Goal: Task Accomplishment & Management: Complete application form

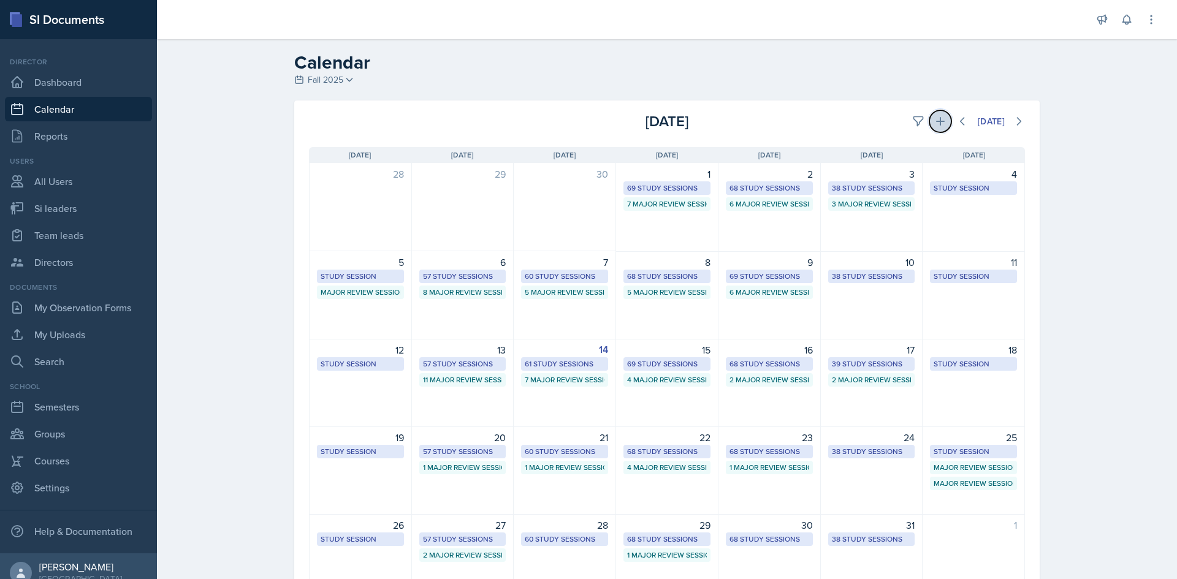
click at [937, 113] on button at bounding box center [940, 121] width 22 height 22
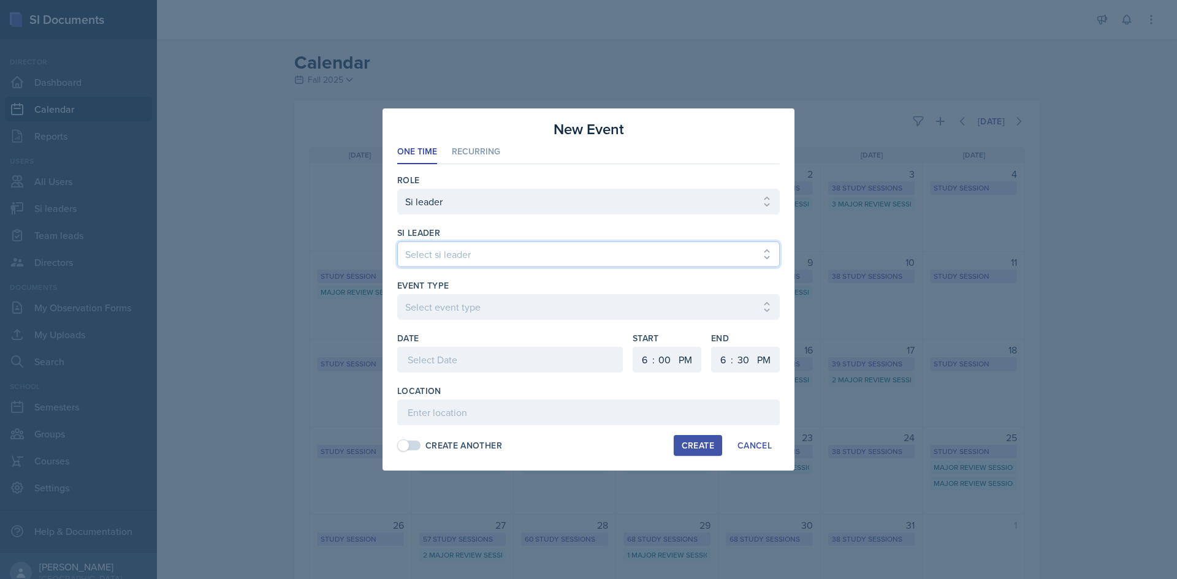
click at [504, 254] on select "Select si leader [PERSON_NAME] [PERSON_NAME] [PERSON_NAME] [PERSON_NAME] [PERSO…" at bounding box center [588, 254] width 382 height 26
select select "534ee17c-191e-4011-9296-eb391b6e7cbe"
click at [397, 241] on select "Select si leader [PERSON_NAME] [PERSON_NAME] [PERSON_NAME] [PERSON_NAME] [PERSO…" at bounding box center [588, 254] width 382 height 26
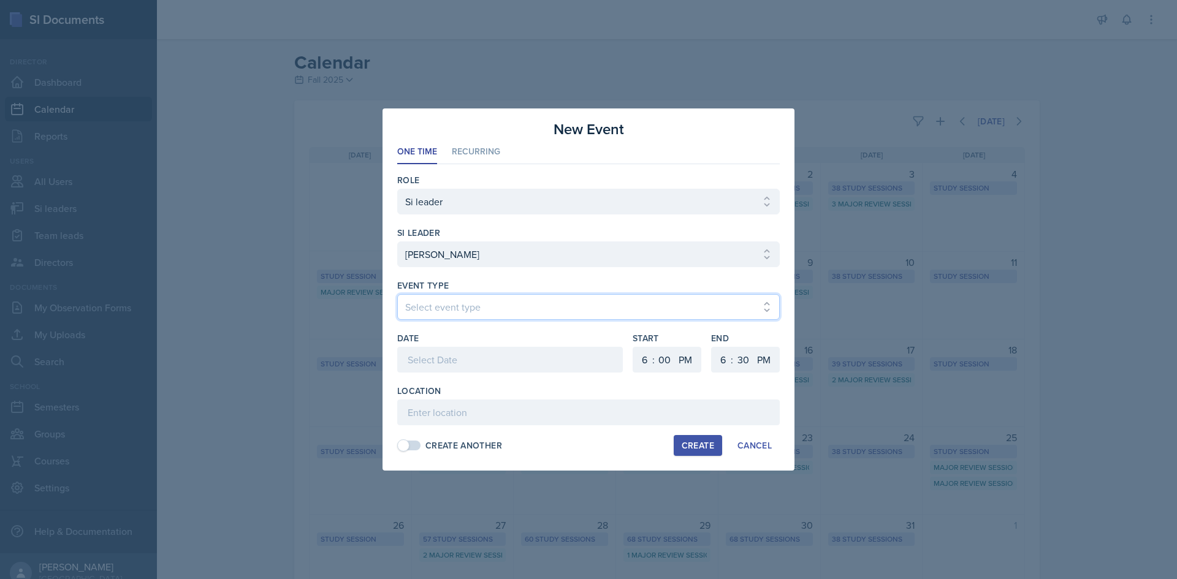
click at [479, 309] on select "Select event type Major Review Session Study Session" at bounding box center [588, 307] width 382 height 26
select select "66bb7cbf-e419-488b-a7ef-f63bc5f9ed04"
click at [397, 294] on select "Select event type Major Review Session Study Session" at bounding box center [588, 307] width 382 height 26
click at [473, 354] on div at bounding box center [510, 360] width 226 height 26
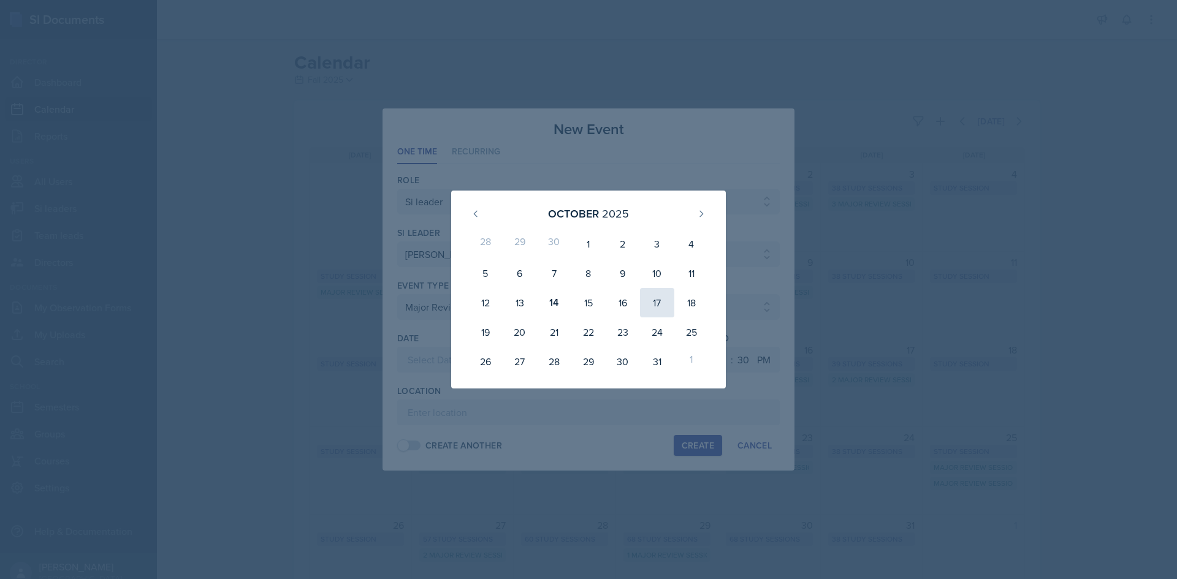
click at [639, 298] on div "16" at bounding box center [622, 302] width 34 height 29
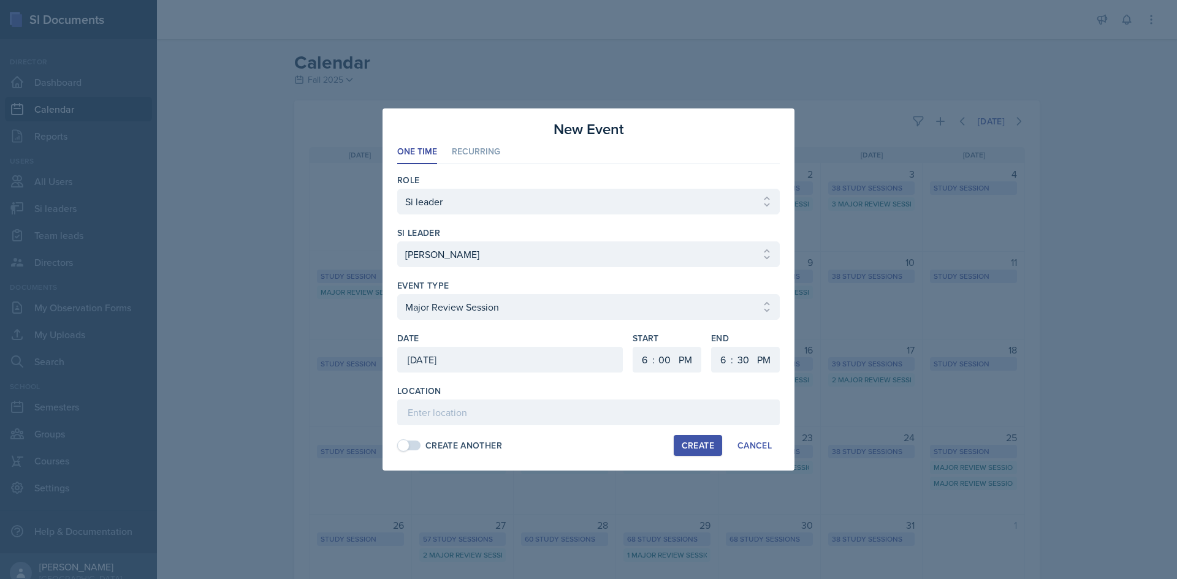
click at [482, 367] on div "[DATE]" at bounding box center [510, 360] width 226 height 26
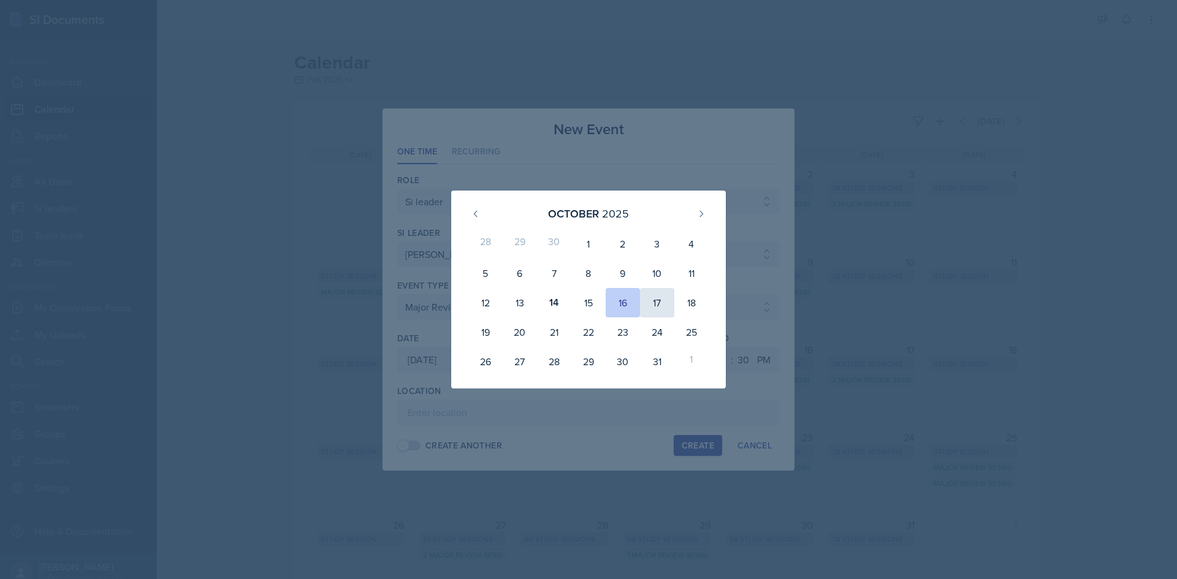
click at [649, 298] on div "17" at bounding box center [657, 302] width 34 height 29
type input "[DATE]"
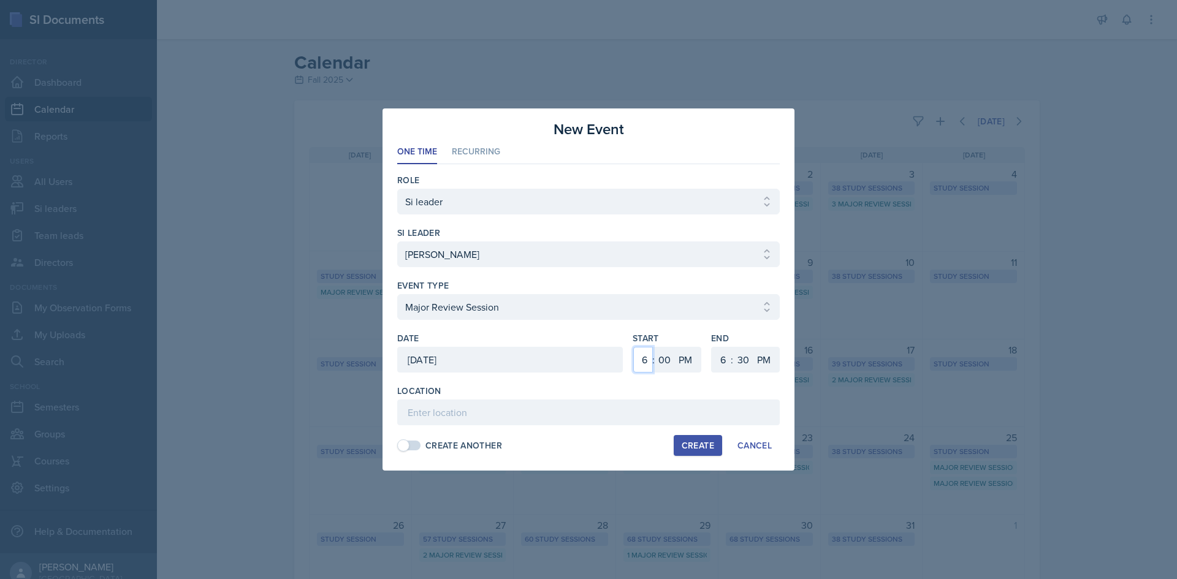
click at [642, 356] on select "1 2 3 4 5 6 7 8 9 10 11 12" at bounding box center [643, 360] width 20 height 26
select select "10"
click at [633, 347] on select "1 2 3 4 5 6 7 8 9 10 11 12" at bounding box center [643, 360] width 20 height 26
click at [664, 348] on select "00 05 10 15 20 25 30 35 40 45 50 55" at bounding box center [664, 360] width 20 height 26
click at [682, 358] on select "AM PM" at bounding box center [686, 360] width 25 height 26
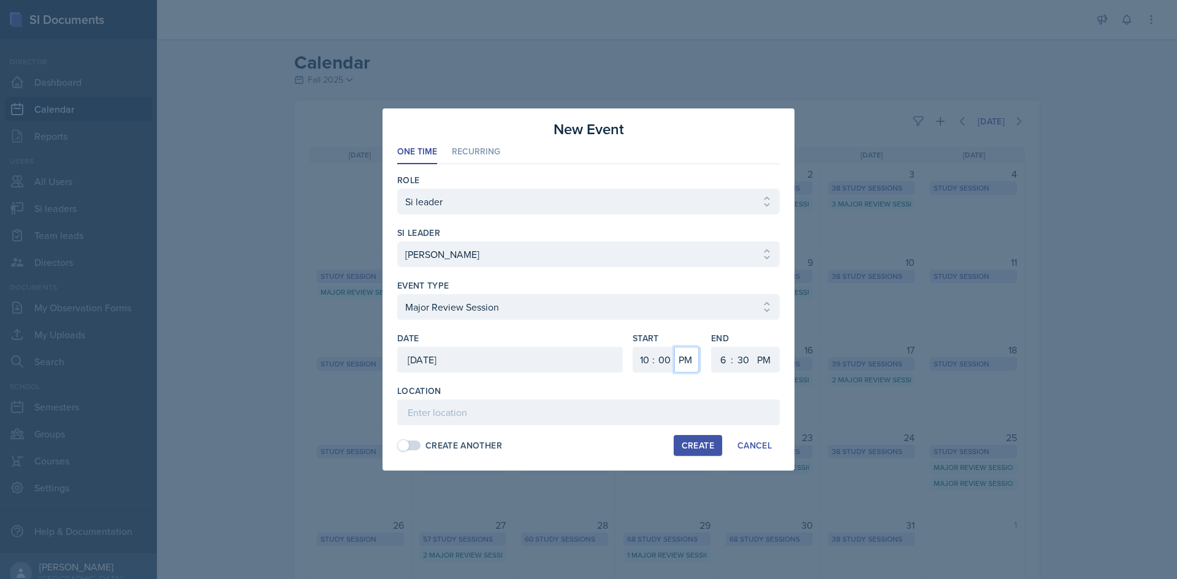
select select "AM"
click at [674, 347] on select "AM PM" at bounding box center [686, 360] width 25 height 26
click at [716, 359] on select "1 2 3 4 5 6 7 8 9 10 11 12" at bounding box center [721, 360] width 20 height 26
select select "11"
click at [711, 347] on select "1 2 3 4 5 6 7 8 9 10 11 12" at bounding box center [721, 360] width 20 height 26
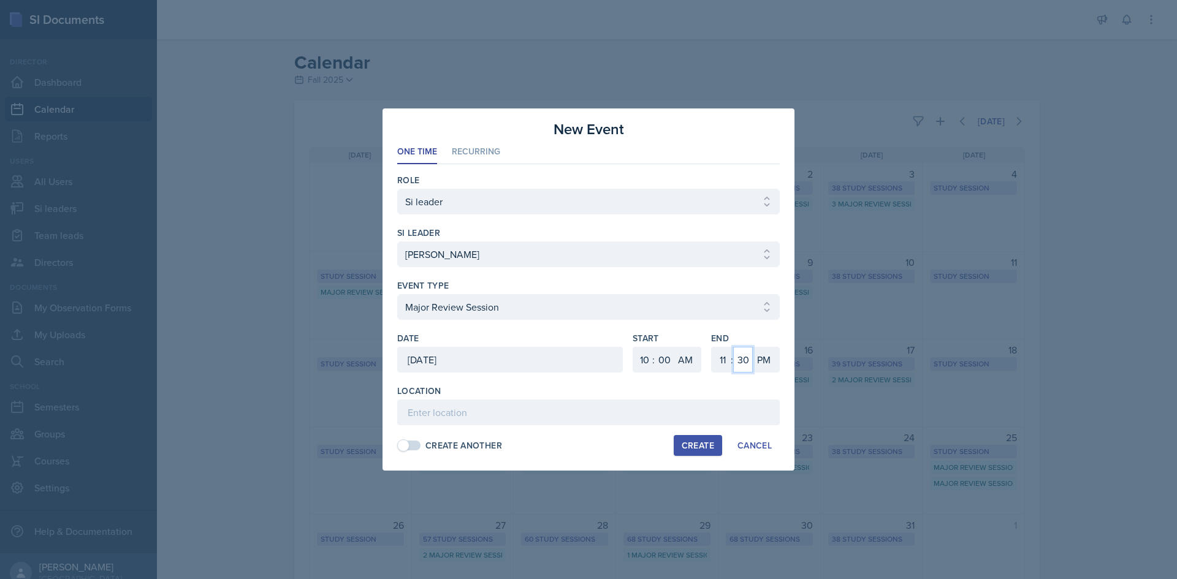
click at [737, 354] on select "00 05 10 15 20 25 30 35 40 45 50 55" at bounding box center [743, 360] width 20 height 26
click at [757, 359] on select "AM PM" at bounding box center [765, 360] width 25 height 26
select select "AM"
click at [753, 347] on select "AM PM" at bounding box center [765, 360] width 25 height 26
click at [734, 407] on input at bounding box center [588, 413] width 382 height 26
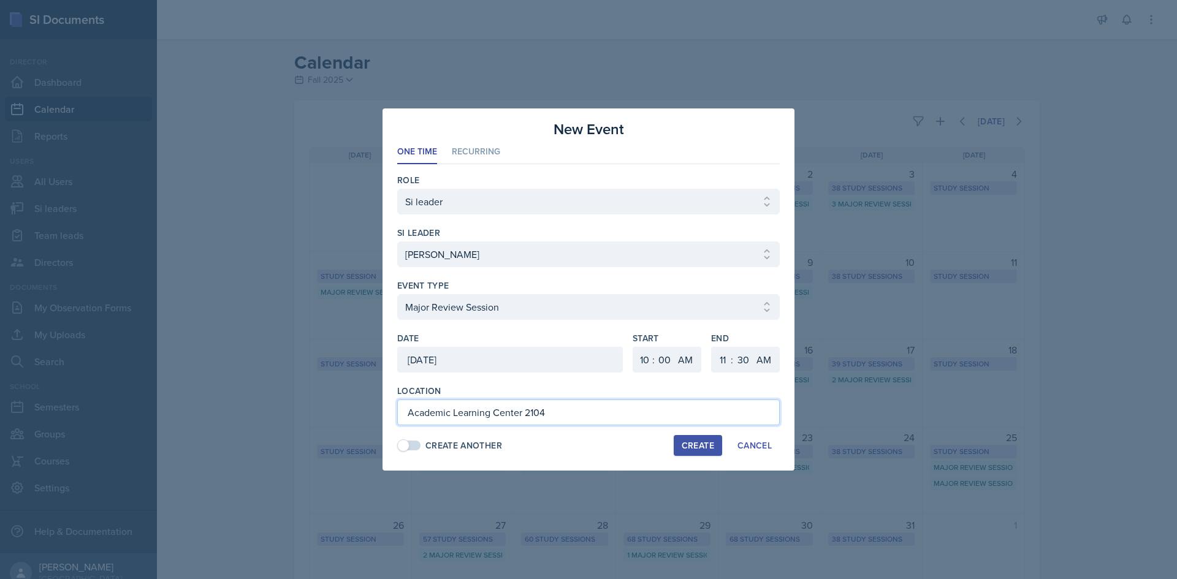
type input "Academic Learning Center 2104"
click at [706, 450] on div "Create" at bounding box center [697, 446] width 32 height 10
select select
select select "6"
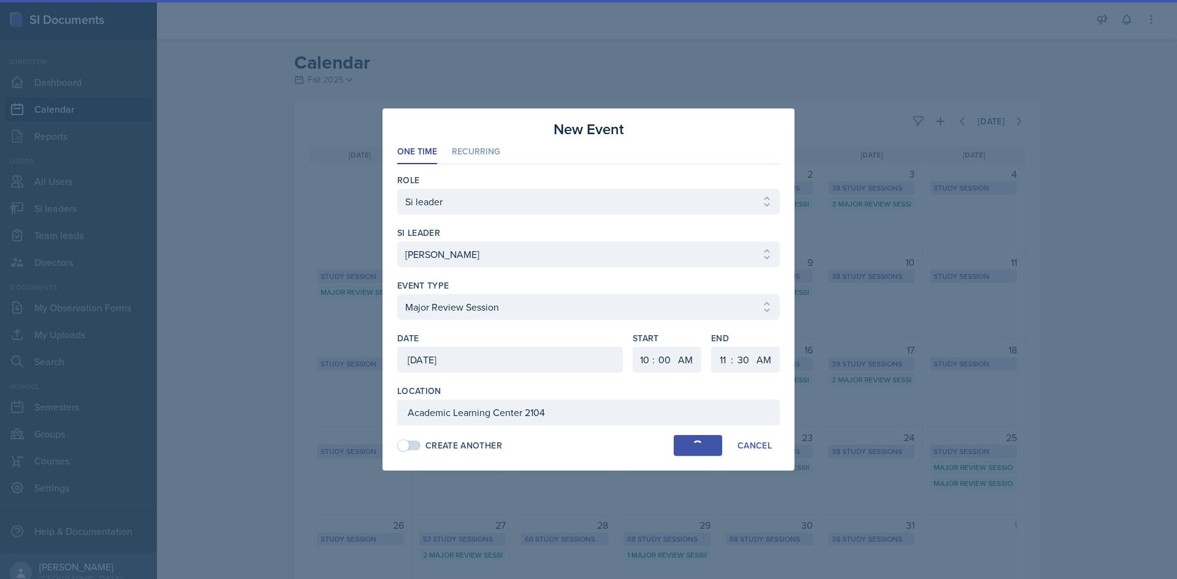
select select "PM"
select select "6"
select select "PM"
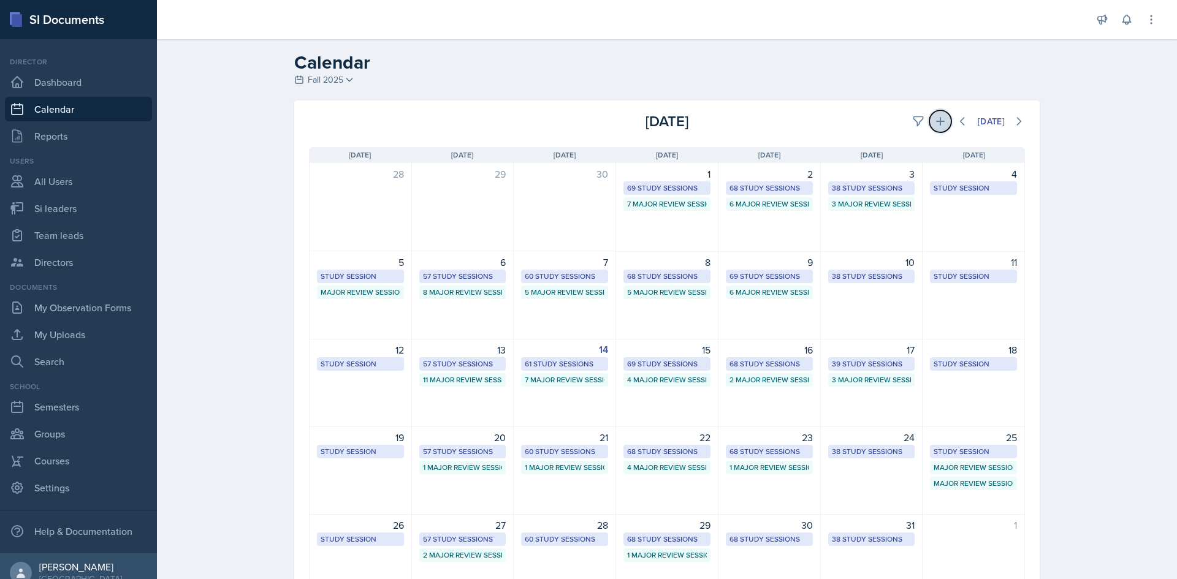
click at [935, 118] on icon at bounding box center [940, 121] width 12 height 12
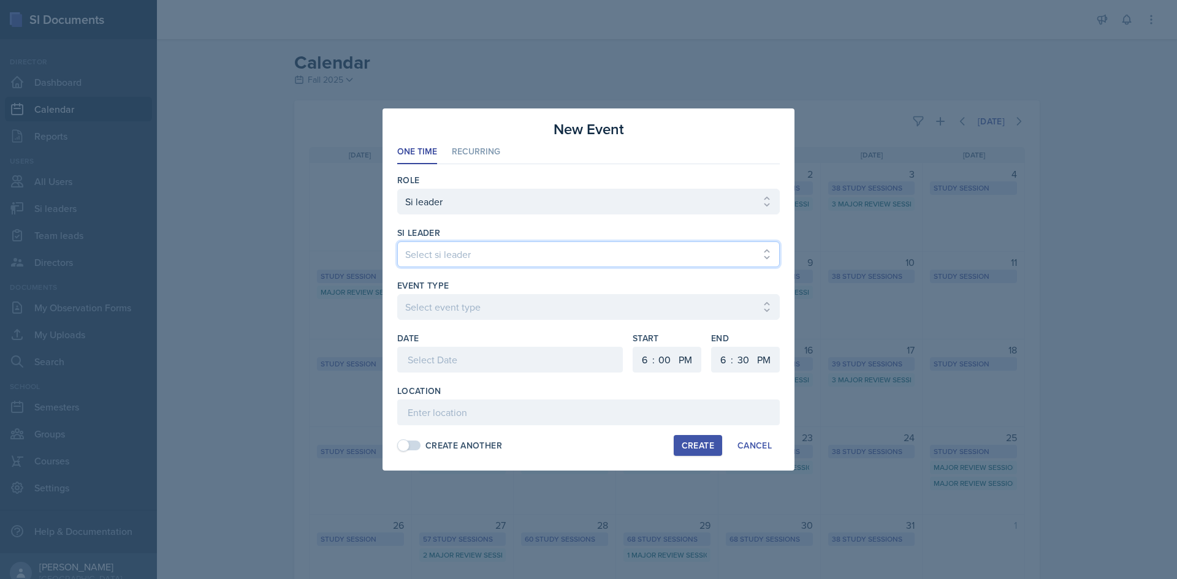
click at [534, 262] on select "Select si leader [PERSON_NAME] [PERSON_NAME] [PERSON_NAME] [PERSON_NAME] [PERSO…" at bounding box center [588, 254] width 382 height 26
select select "2592ce30-cea3-47fe-a368-829319d5f530"
click at [397, 241] on select "Select si leader [PERSON_NAME] [PERSON_NAME] [PERSON_NAME] [PERSON_NAME] [PERSO…" at bounding box center [588, 254] width 382 height 26
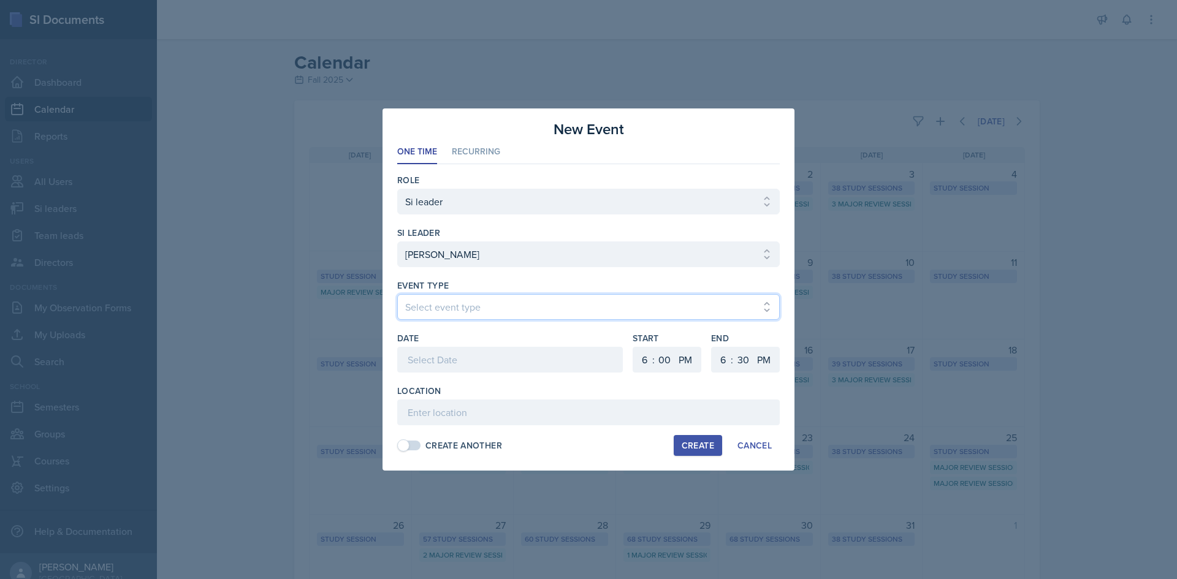
click at [547, 303] on select "Select event type Major Review Session Study Session" at bounding box center [588, 307] width 382 height 26
select select "66bb7cbf-e419-488b-a7ef-f63bc5f9ed04"
click at [397, 294] on select "Select event type Major Review Session Study Session" at bounding box center [588, 307] width 382 height 26
click at [529, 359] on div at bounding box center [510, 360] width 226 height 26
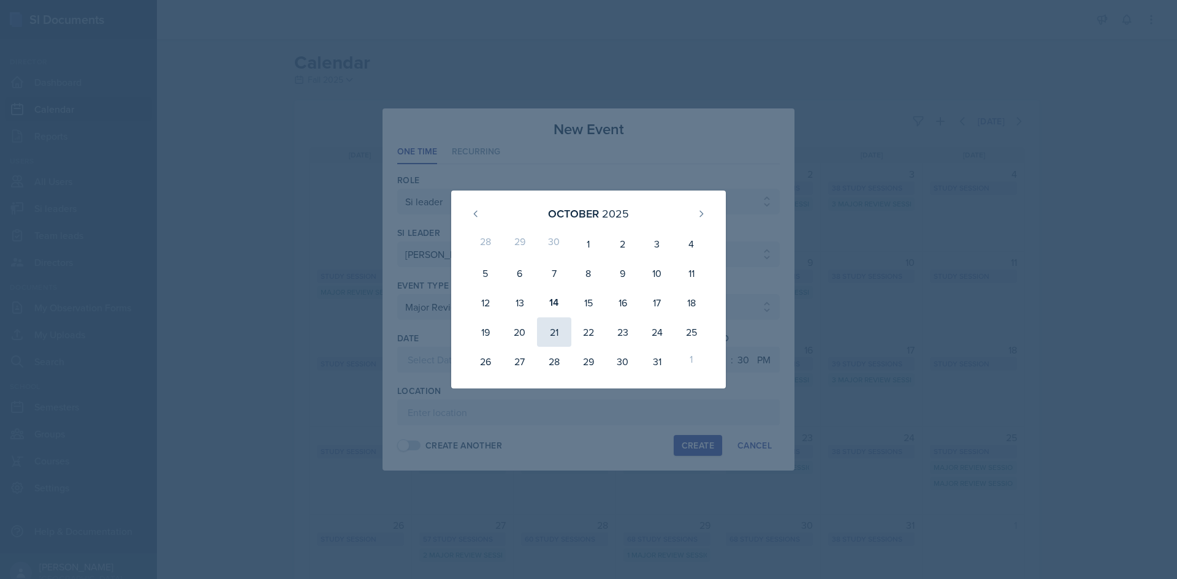
click at [560, 331] on div "21" at bounding box center [554, 331] width 34 height 29
type input "[DATE]"
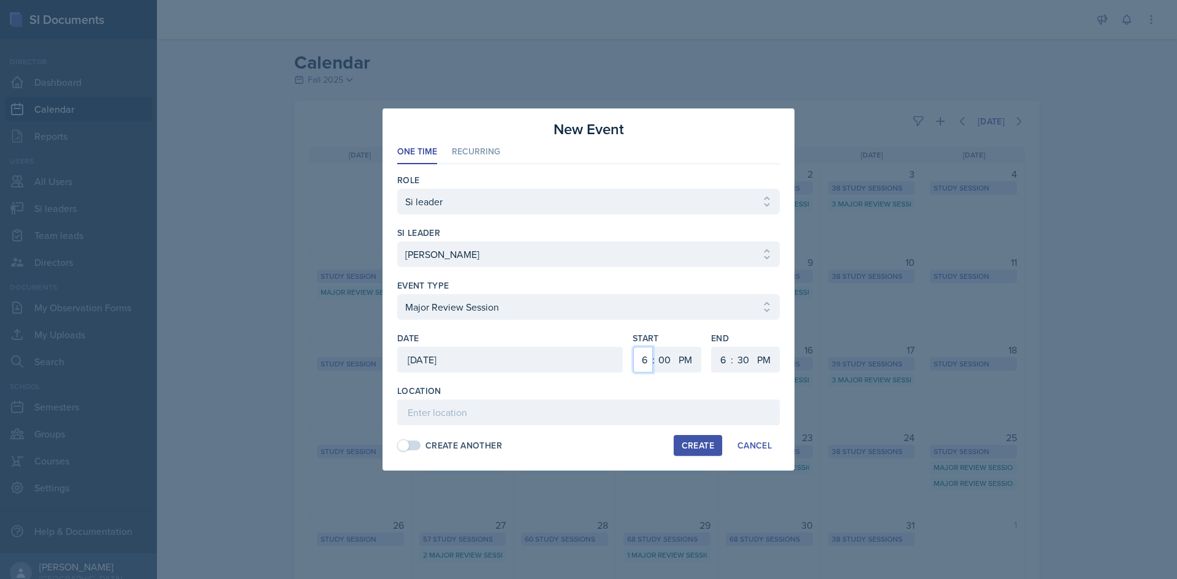
drag, startPoint x: 645, startPoint y: 363, endPoint x: 645, endPoint y: 351, distance: 11.6
click at [645, 363] on select "1 2 3 4 5 6 7 8 9 10 11 12" at bounding box center [643, 360] width 20 height 26
select select "2"
click at [633, 347] on select "1 2 3 4 5 6 7 8 9 10 11 12" at bounding box center [643, 360] width 20 height 26
click at [664, 354] on select "00 05 10 15 20 25 30 35 40 45 50 55" at bounding box center [664, 360] width 20 height 26
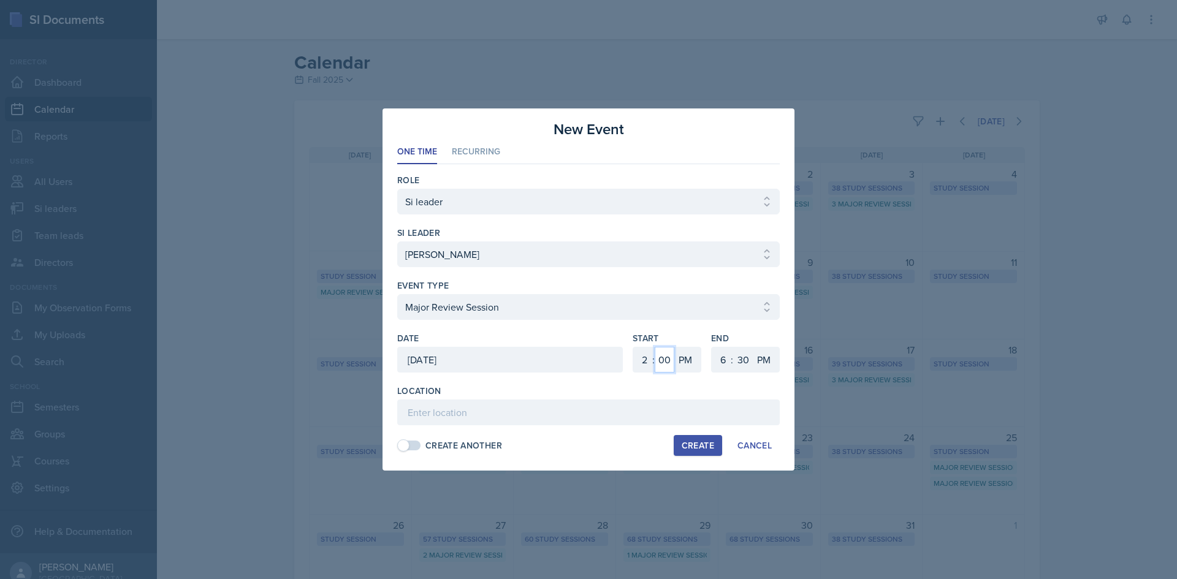
select select "30"
click at [654, 347] on select "00 05 10 15 20 25 30 35 40 45 50 55" at bounding box center [664, 360] width 20 height 26
drag, startPoint x: 719, startPoint y: 359, endPoint x: 719, endPoint y: 347, distance: 11.6
click at [719, 360] on select "1 2 3 4 5 6 7 8 9 10 11 12" at bounding box center [721, 360] width 20 height 26
select select "4"
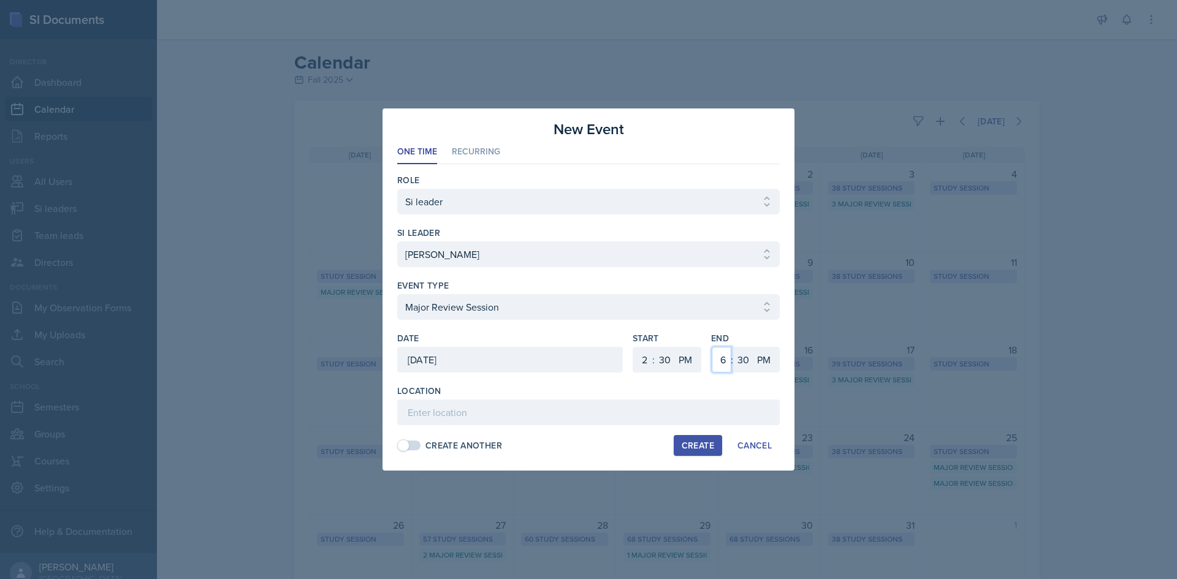
click at [711, 347] on select "1 2 3 4 5 6 7 8 9 10 11 12" at bounding box center [721, 360] width 20 height 26
click at [718, 415] on input at bounding box center [588, 413] width 382 height 26
type input "[PERSON_NAME][GEOGRAPHIC_DATA] 238"
click at [705, 452] on button "Create" at bounding box center [697, 445] width 48 height 21
select select
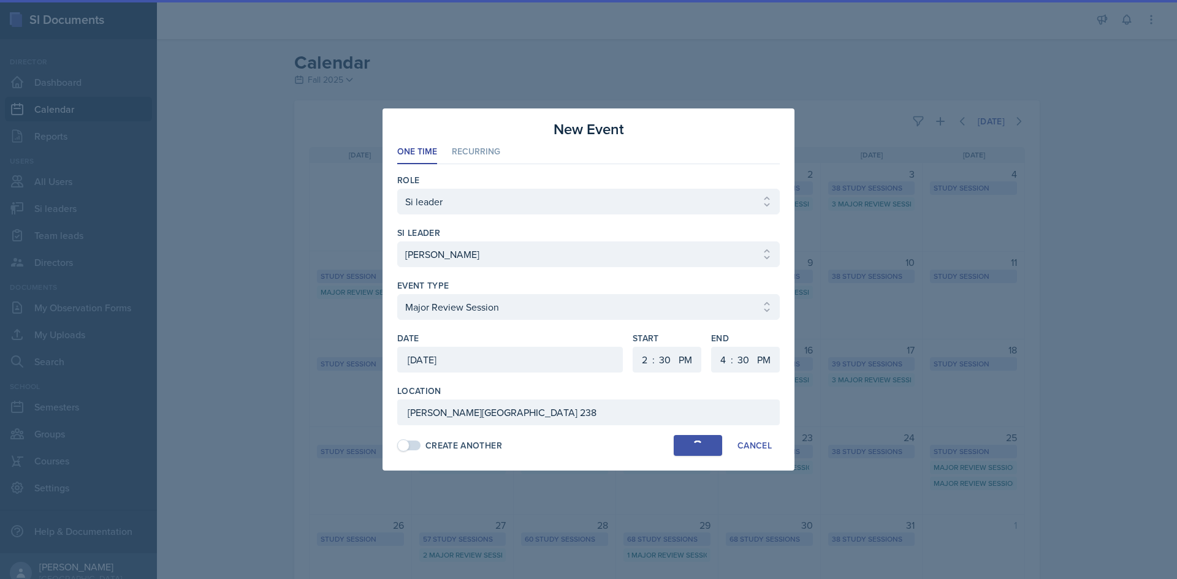
select select
select select "6"
select select "0"
select select "6"
